Goal: Find specific page/section: Find specific page/section

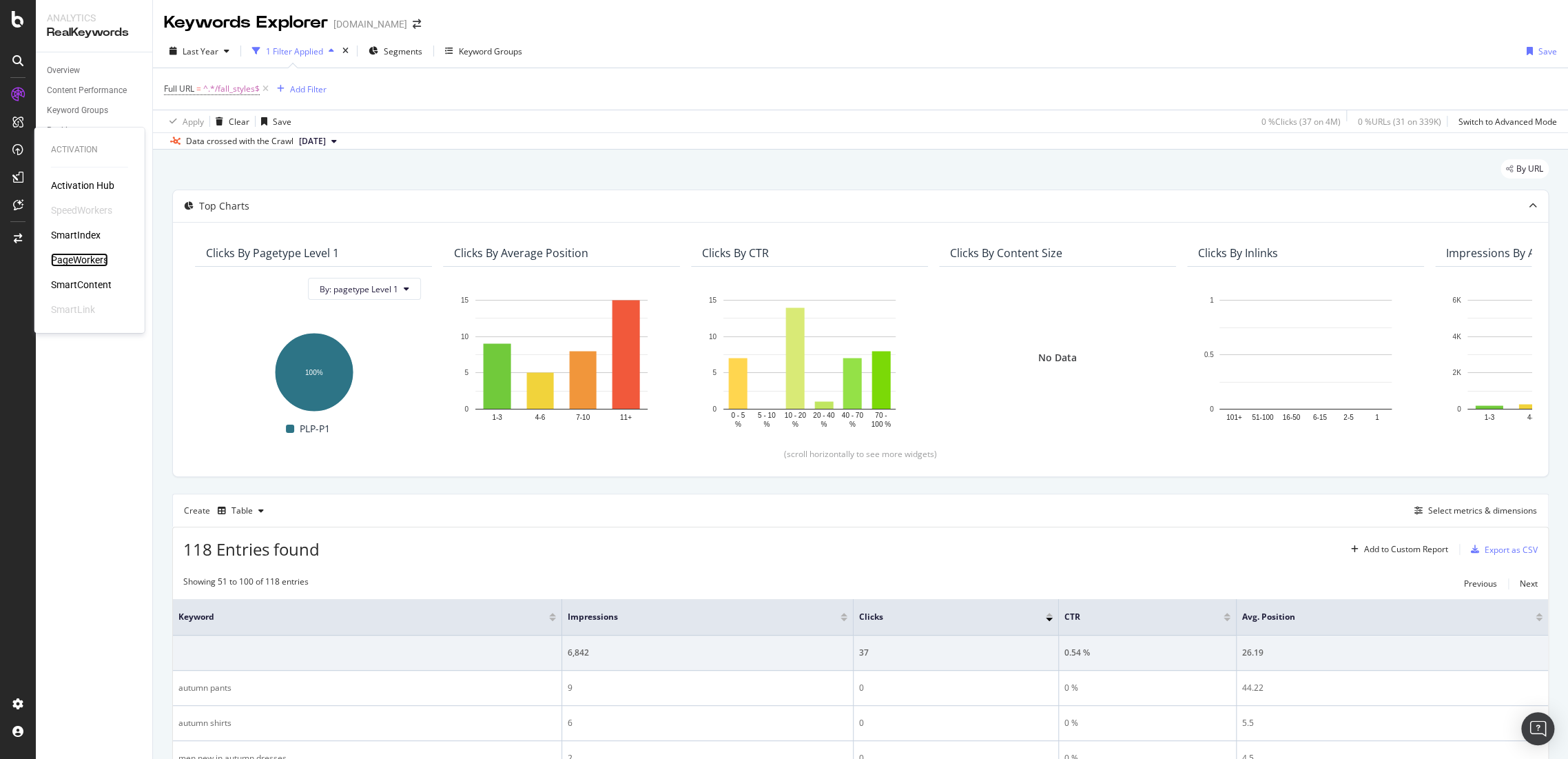
click at [66, 253] on div "PageWorkers" at bounding box center [79, 260] width 57 height 14
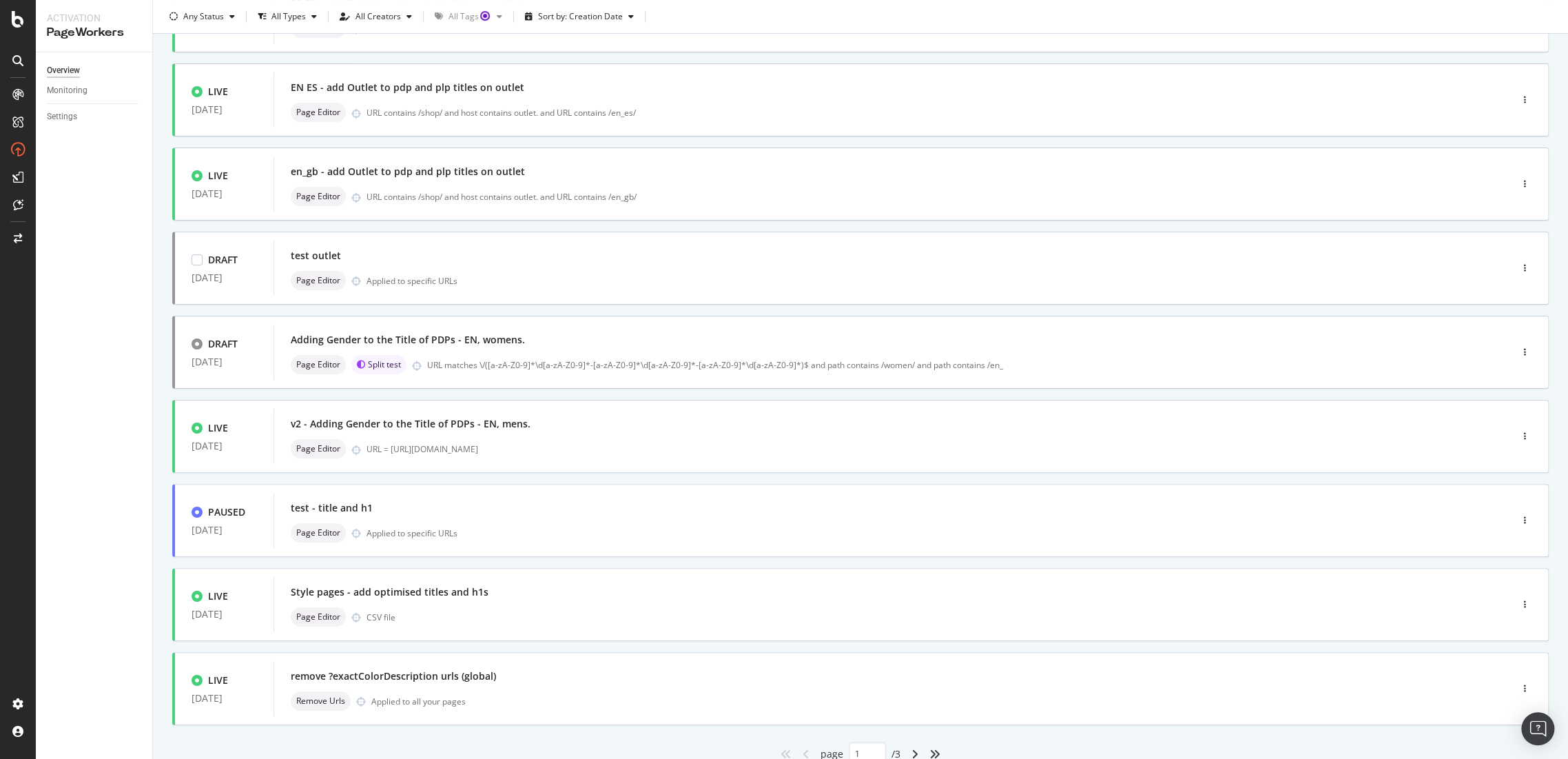
scroll to position [284, 0]
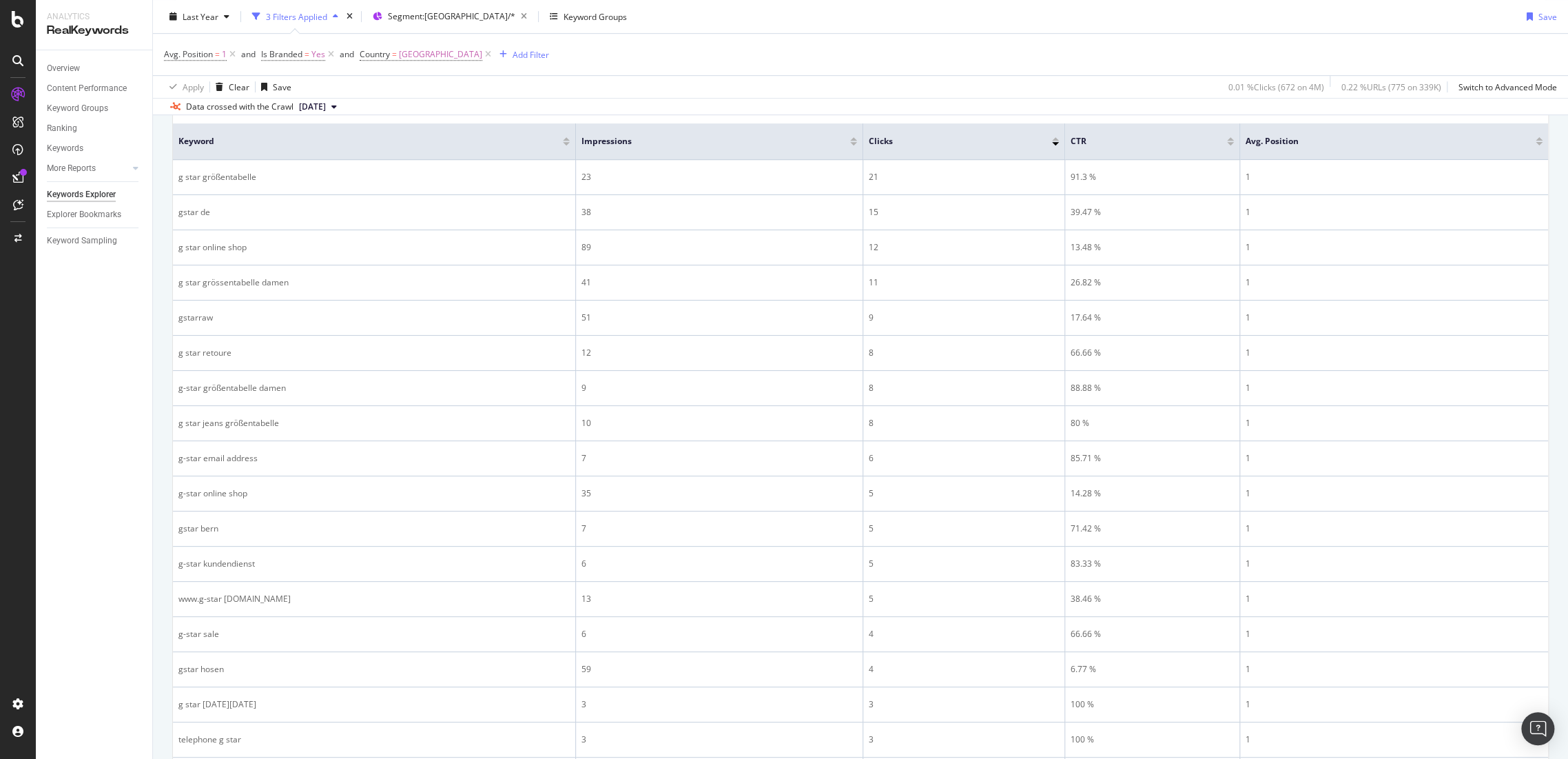
scroll to position [511, 0]
